Goal: Check status: Check status

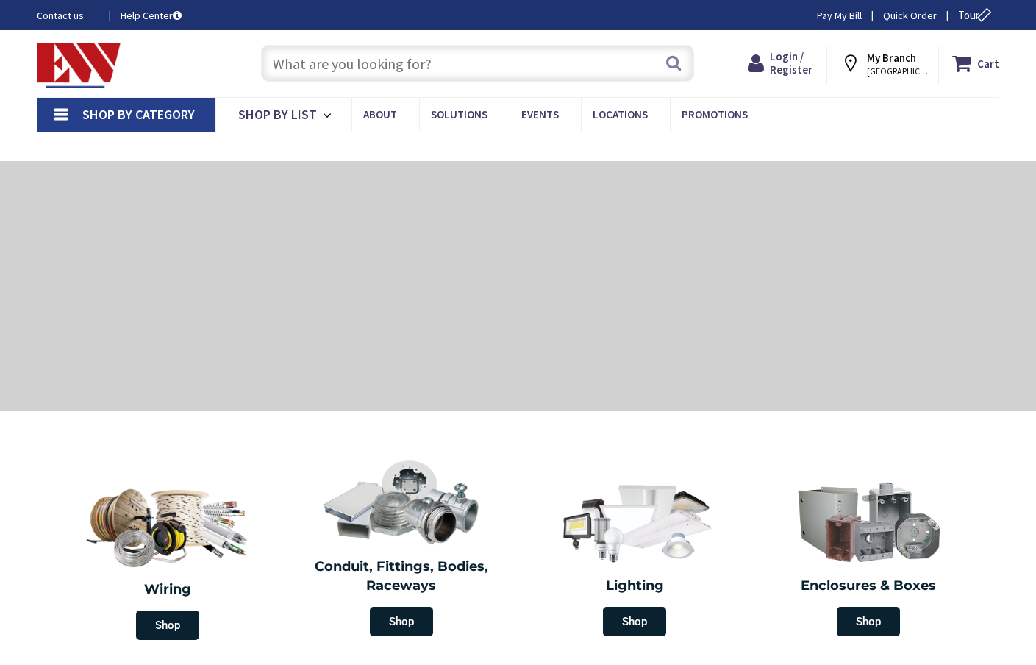
type input "[GEOGRAPHIC_DATA], [GEOGRAPHIC_DATA]"
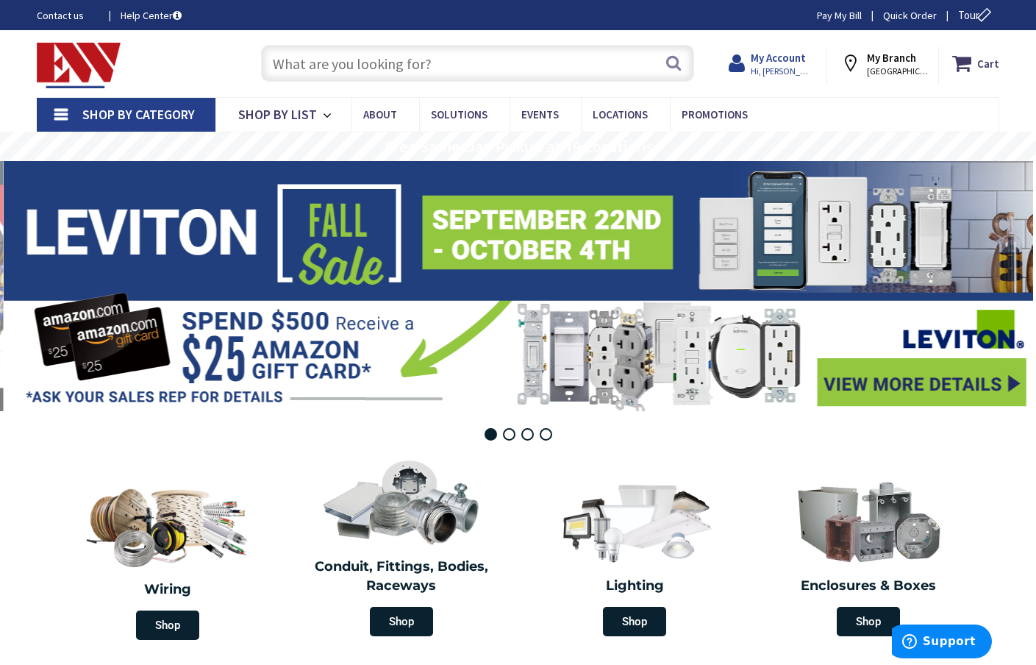
click at [795, 66] on span "Hi, [PERSON_NAME]" at bounding box center [782, 71] width 62 height 12
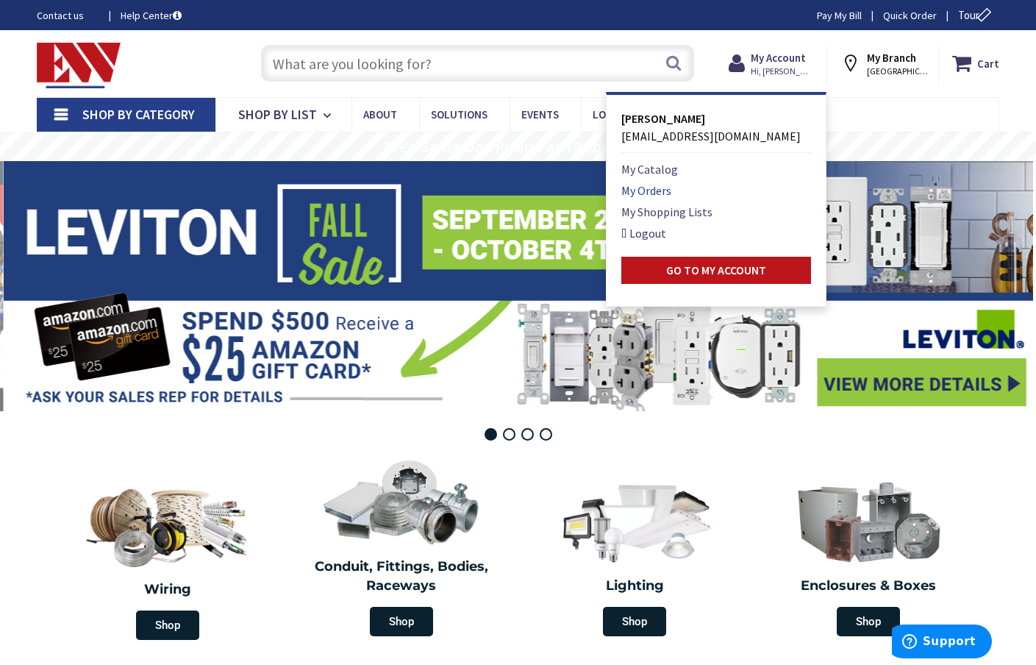
click at [654, 191] on link "My Orders" at bounding box center [646, 191] width 50 height 18
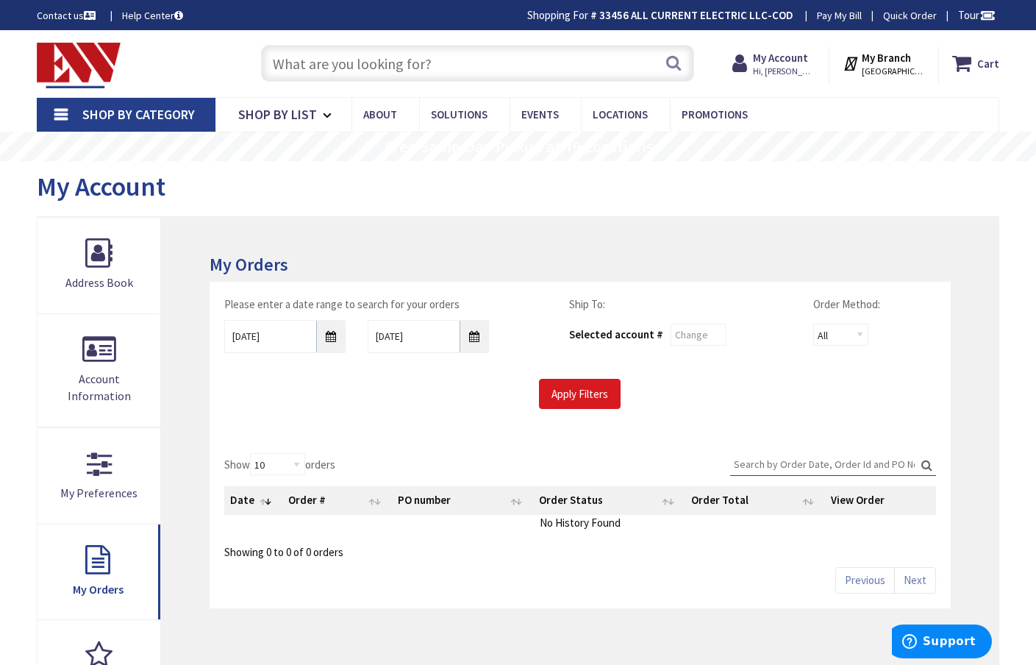
click at [585, 396] on input "Apply Filters" at bounding box center [580, 394] width 82 height 31
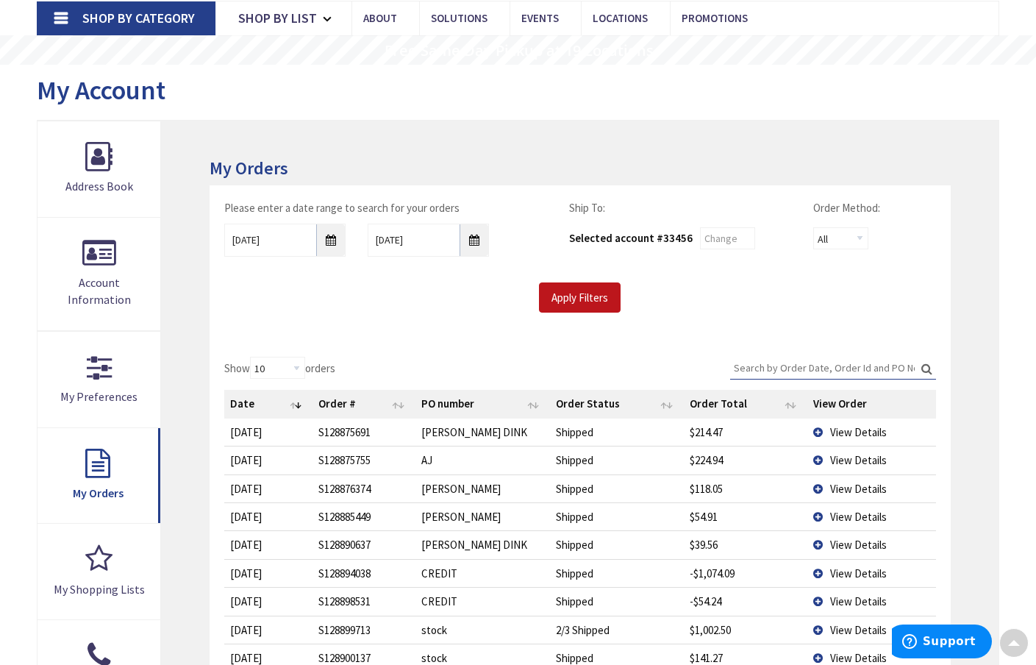
scroll to position [99, 0]
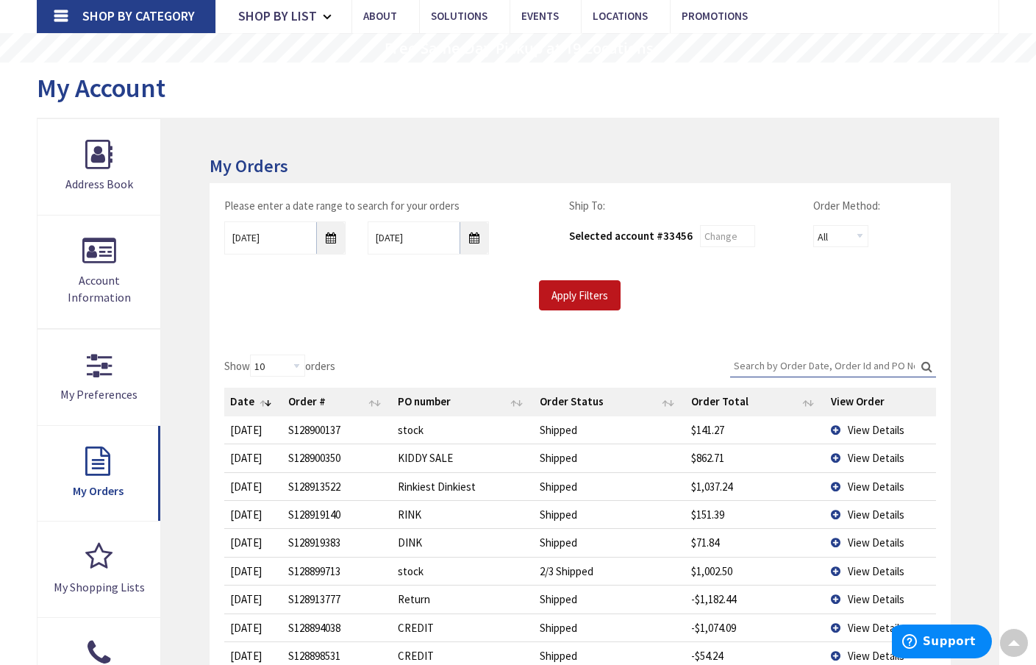
click at [890, 456] on span "View Details" at bounding box center [876, 458] width 57 height 14
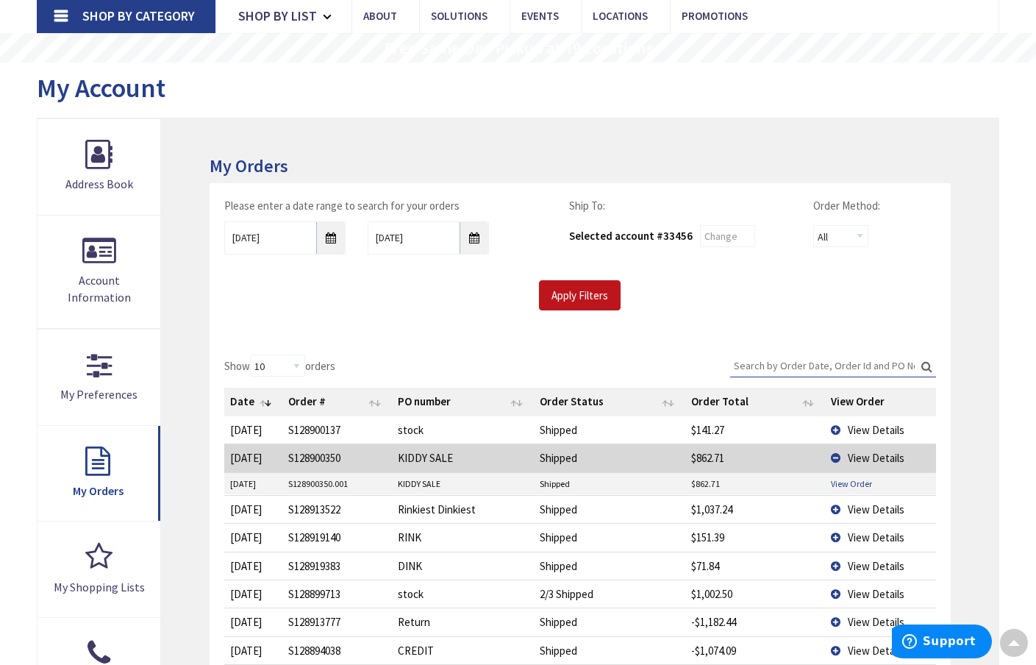
click at [842, 480] on link "View Order" at bounding box center [851, 483] width 41 height 12
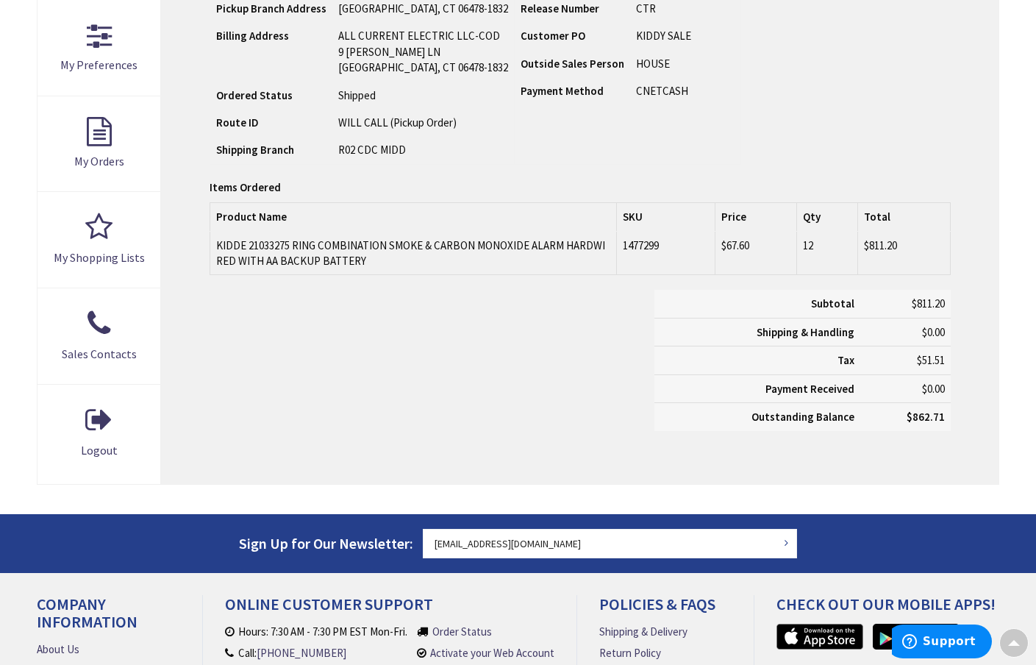
scroll to position [442, 0]
